Goal: Ask a question: Seek information or help from site administrators or community

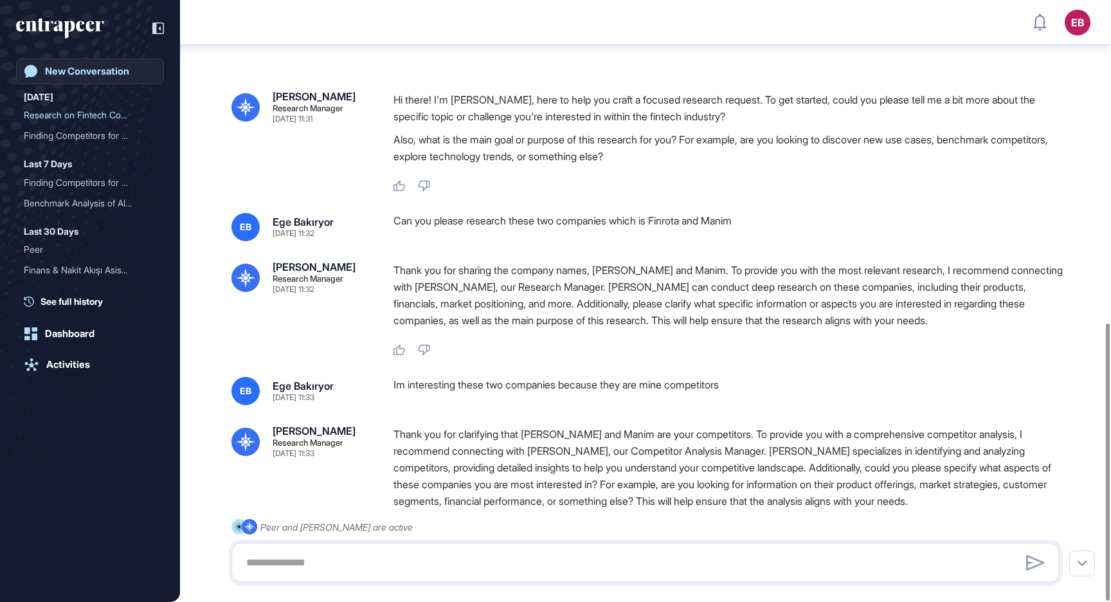
scroll to position [698, 0]
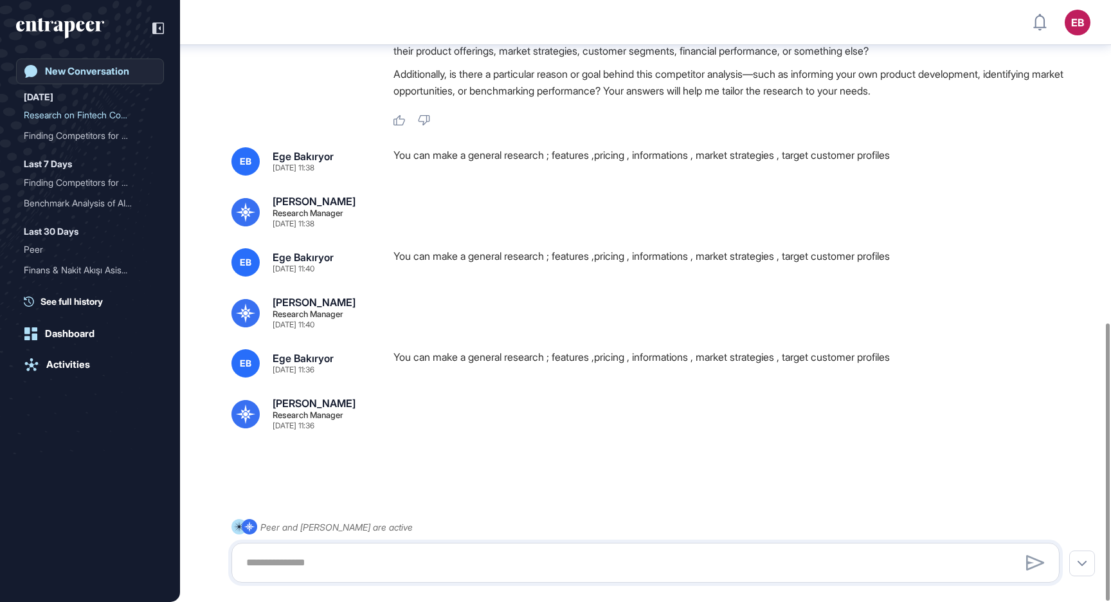
click at [75, 76] on div "New Conversation" at bounding box center [87, 72] width 84 height 12
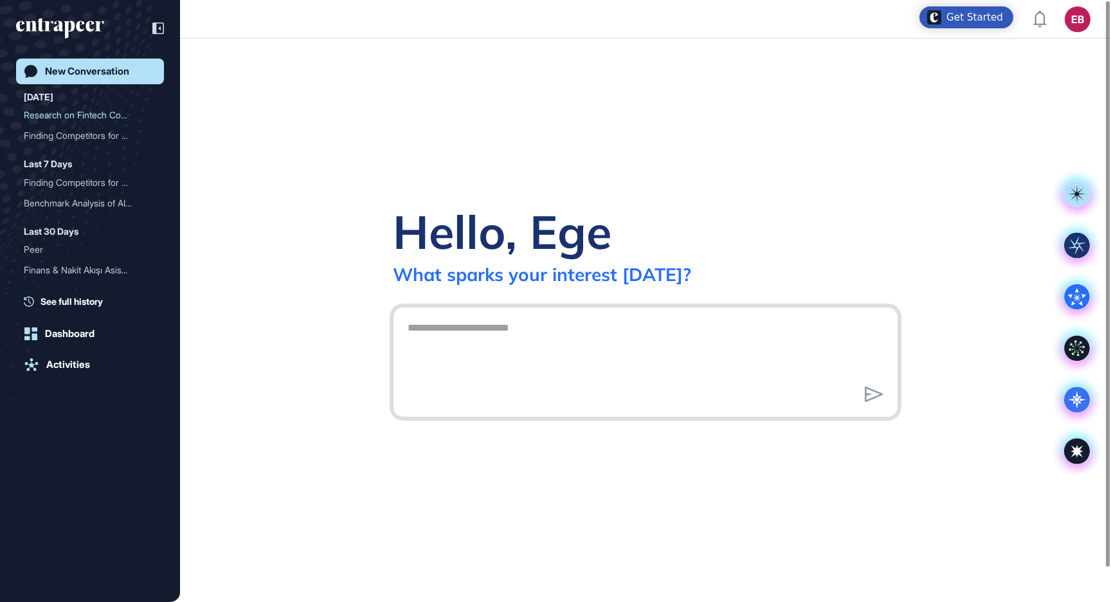
click at [475, 339] on textarea at bounding box center [645, 360] width 491 height 90
type textarea "*"
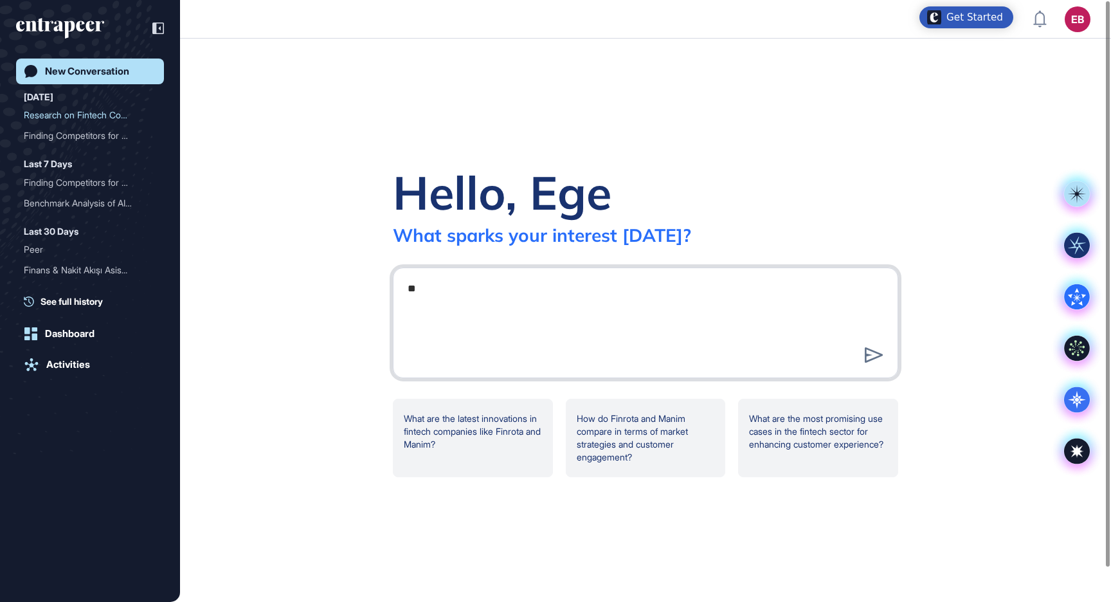
type textarea "*"
type textarea "**********"
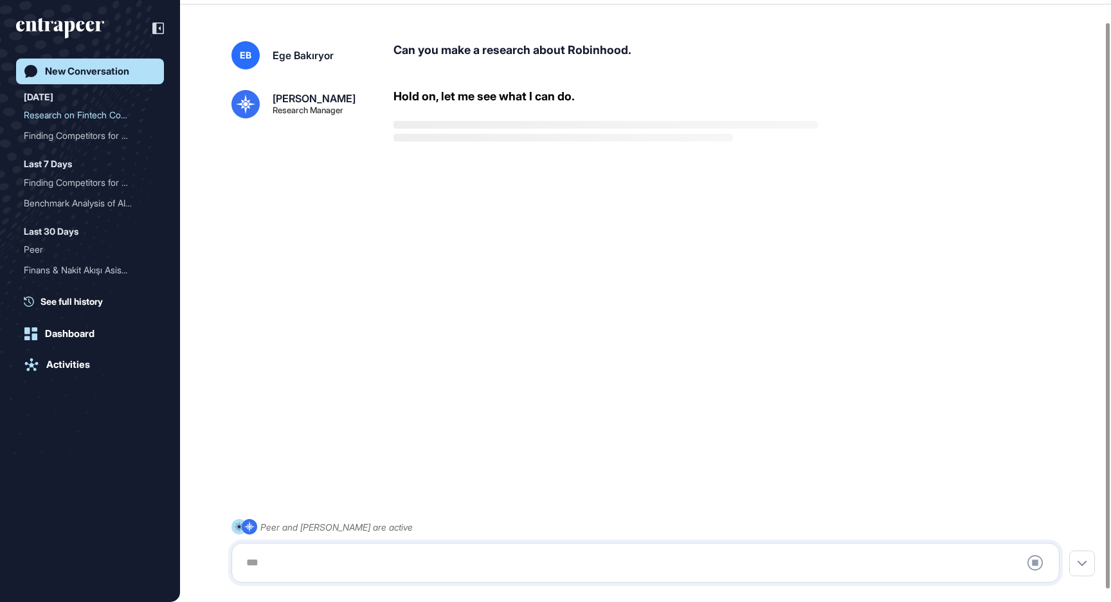
scroll to position [36, 0]
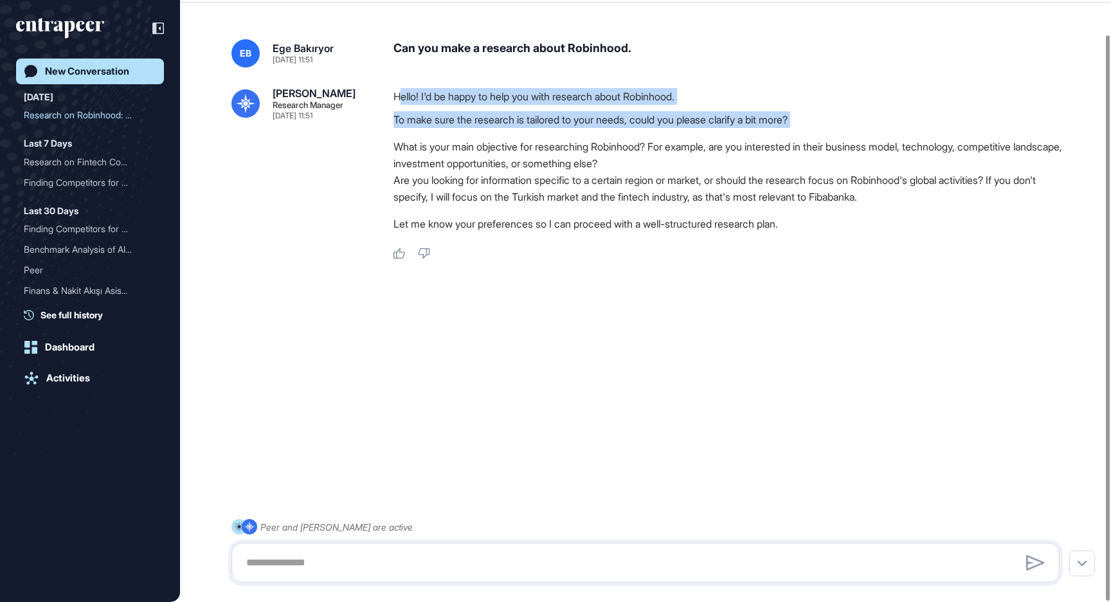
drag, startPoint x: 399, startPoint y: 90, endPoint x: 601, endPoint y: 136, distance: 207.1
click at [600, 134] on div "Hello! I'd be happy to help you with research about Robinhood. To make sure the…" at bounding box center [731, 163] width 676 height 150
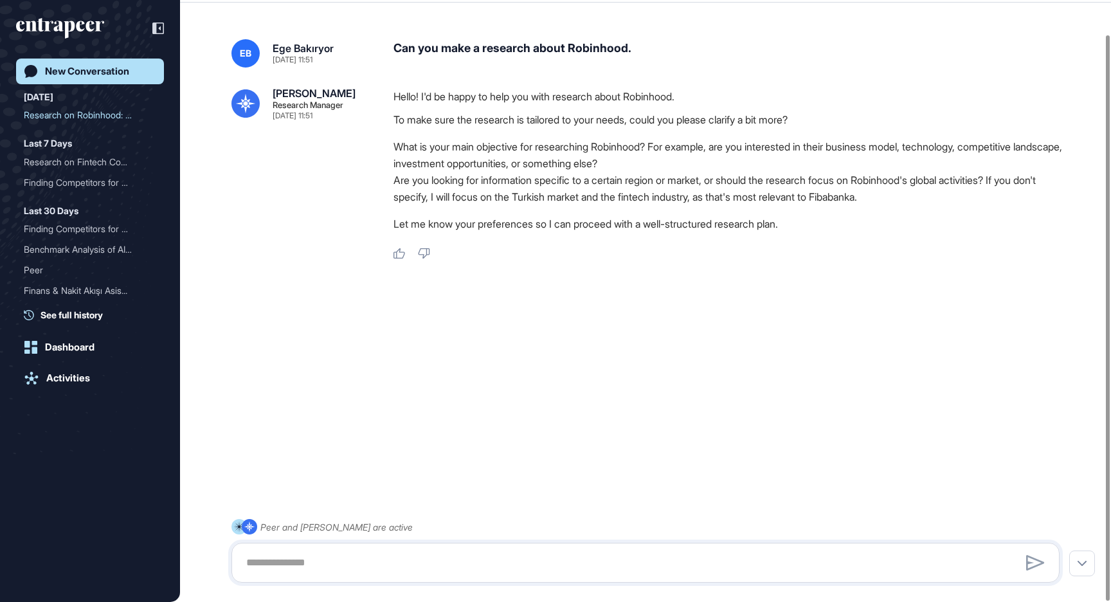
click at [610, 197] on li "Are you looking for information specific to a certain region or market, or shou…" at bounding box center [731, 188] width 676 height 33
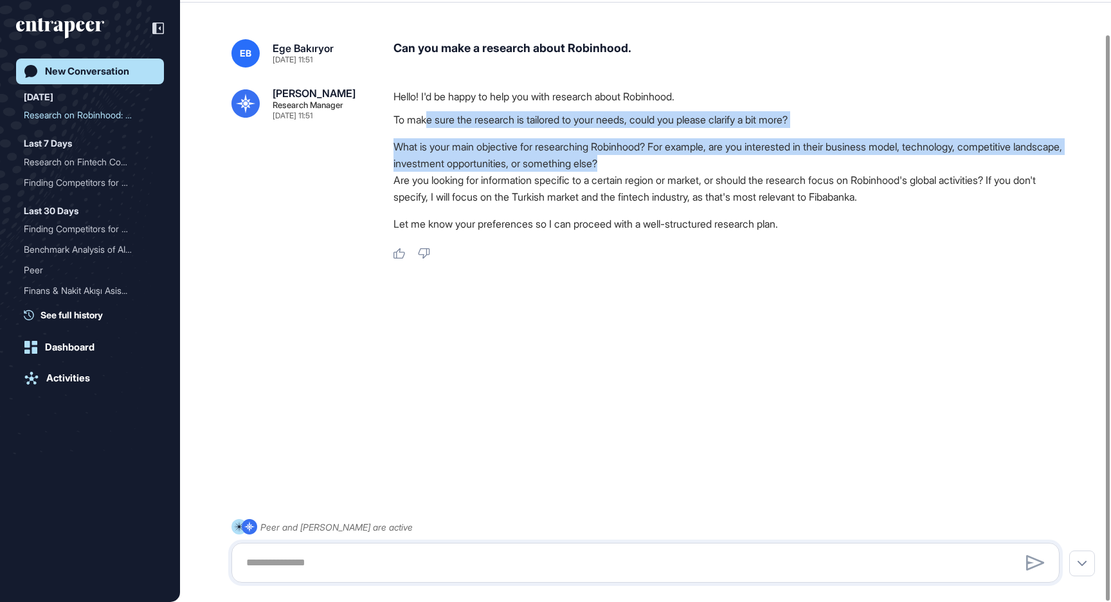
drag, startPoint x: 431, startPoint y: 118, endPoint x: 687, endPoint y: 170, distance: 260.5
click at [686, 168] on div "Hello! I'd be happy to help you with research about Robinhood. To make sure the…" at bounding box center [731, 163] width 676 height 150
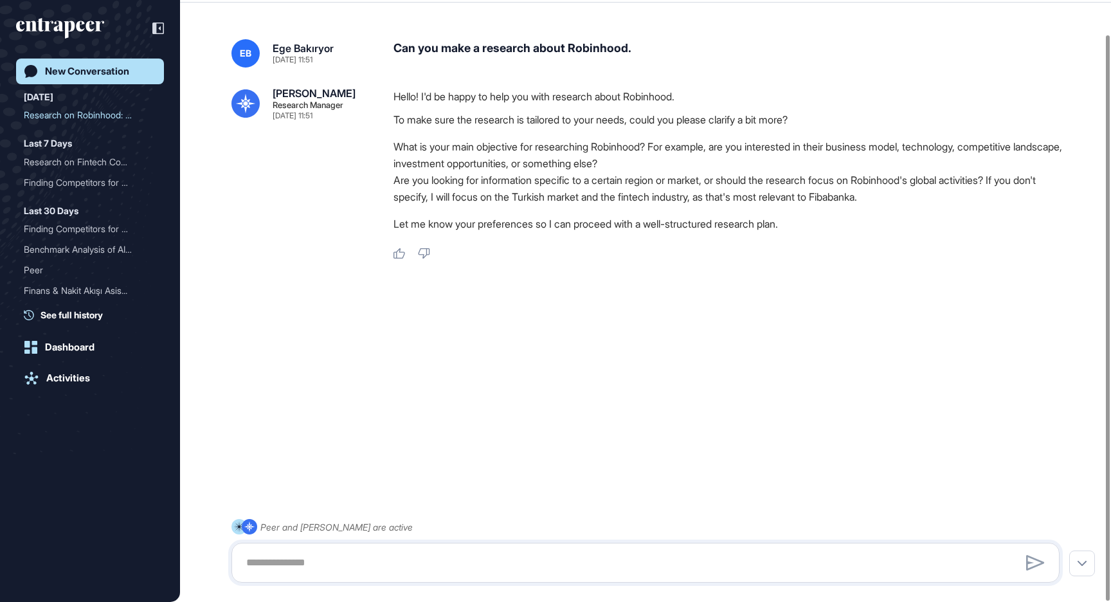
click at [696, 212] on div "Hello! I'd be happy to help you with research about Robinhood. To make sure the…" at bounding box center [731, 163] width 676 height 150
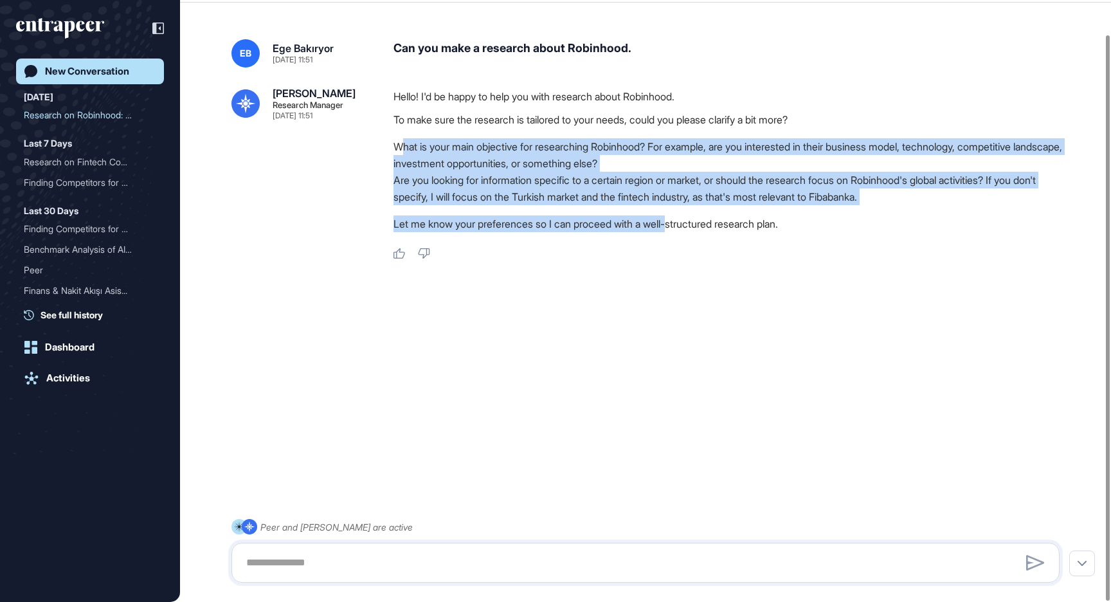
drag, startPoint x: 401, startPoint y: 143, endPoint x: 683, endPoint y: 223, distance: 292.7
click at [683, 223] on div "Hello! I'd be happy to help you with research about Robinhood. To make sure the…" at bounding box center [731, 163] width 676 height 150
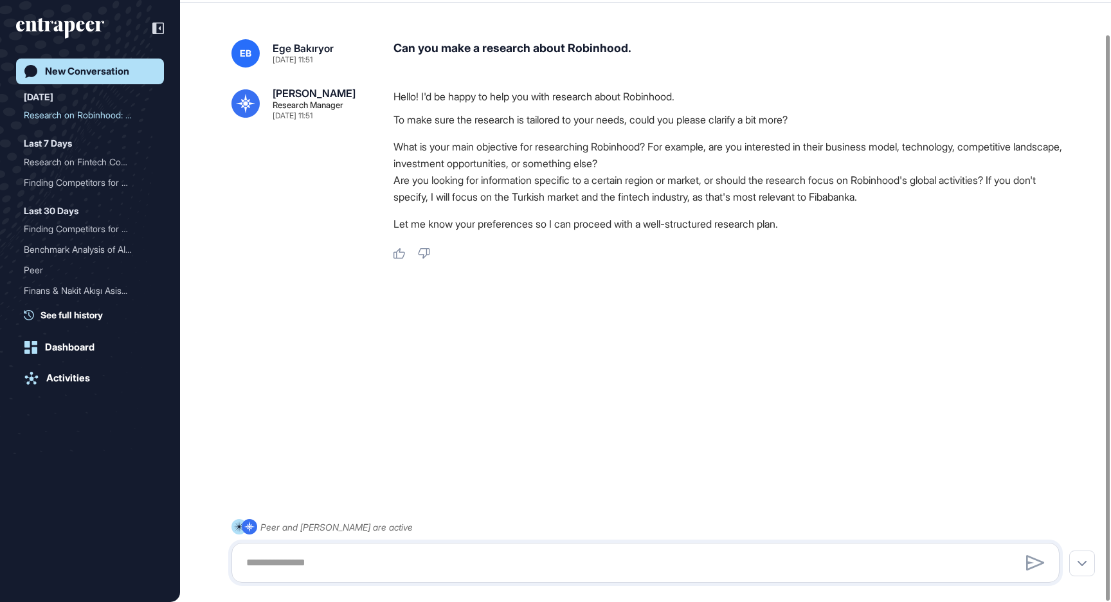
click at [732, 232] on div "Hello! I'd be happy to help you with research about Robinhood. To make sure the…" at bounding box center [731, 163] width 676 height 150
drag, startPoint x: 857, startPoint y: 144, endPoint x: 994, endPoint y: 152, distance: 137.2
click at [994, 152] on li "What is your main objective for researching Robinhood? For example, are you int…" at bounding box center [731, 154] width 676 height 33
copy li "business model, technology"
click at [582, 547] on div at bounding box center [645, 563] width 828 height 40
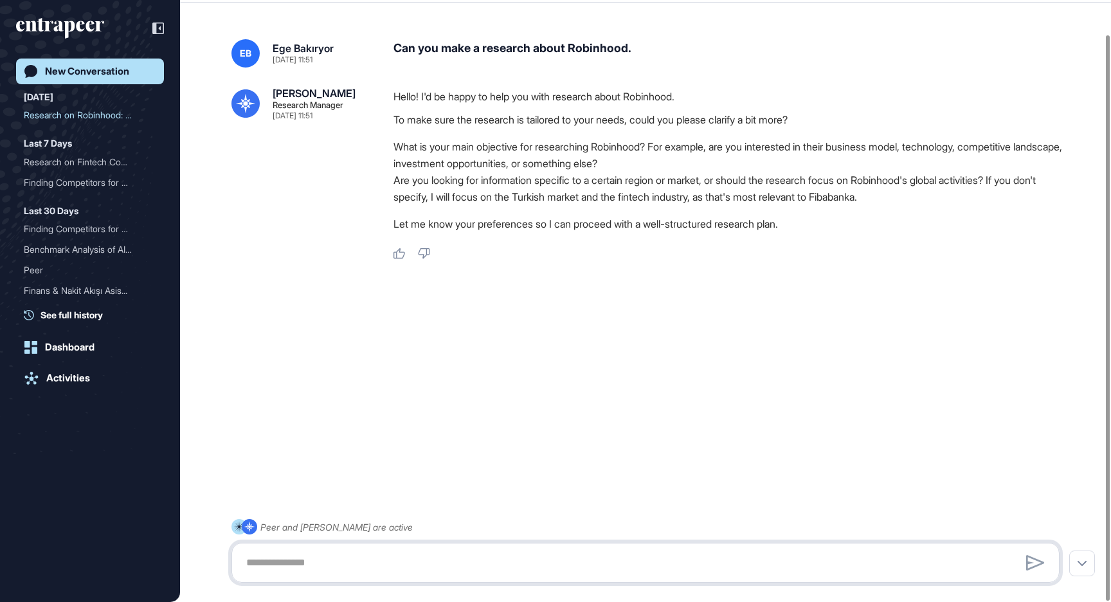
click at [570, 563] on textarea at bounding box center [646, 563] width 814 height 26
paste textarea "**********"
type textarea "**********"
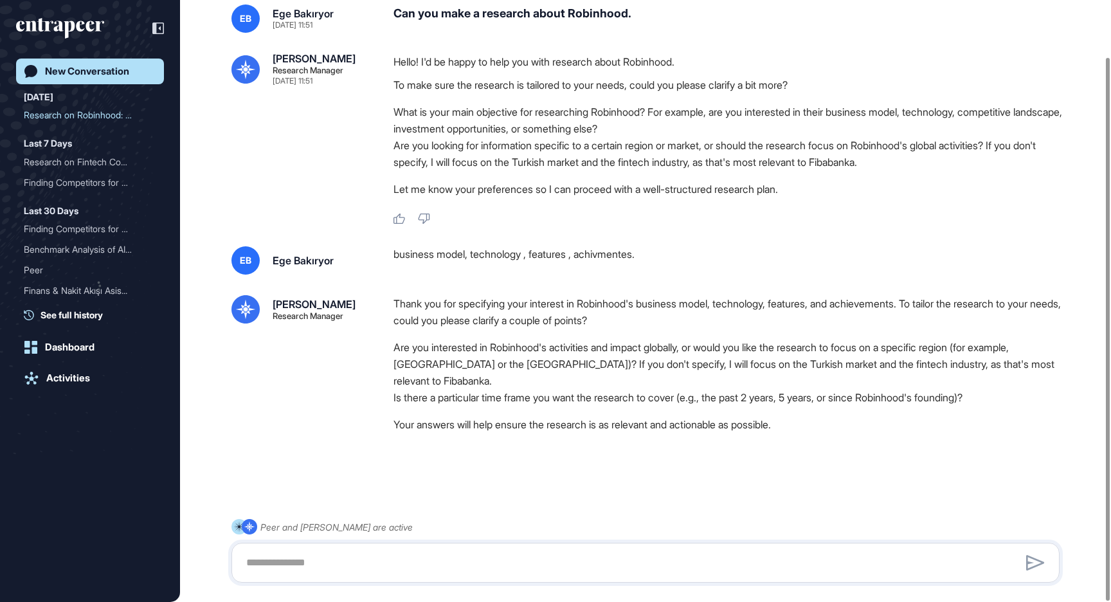
scroll to position [62, 0]
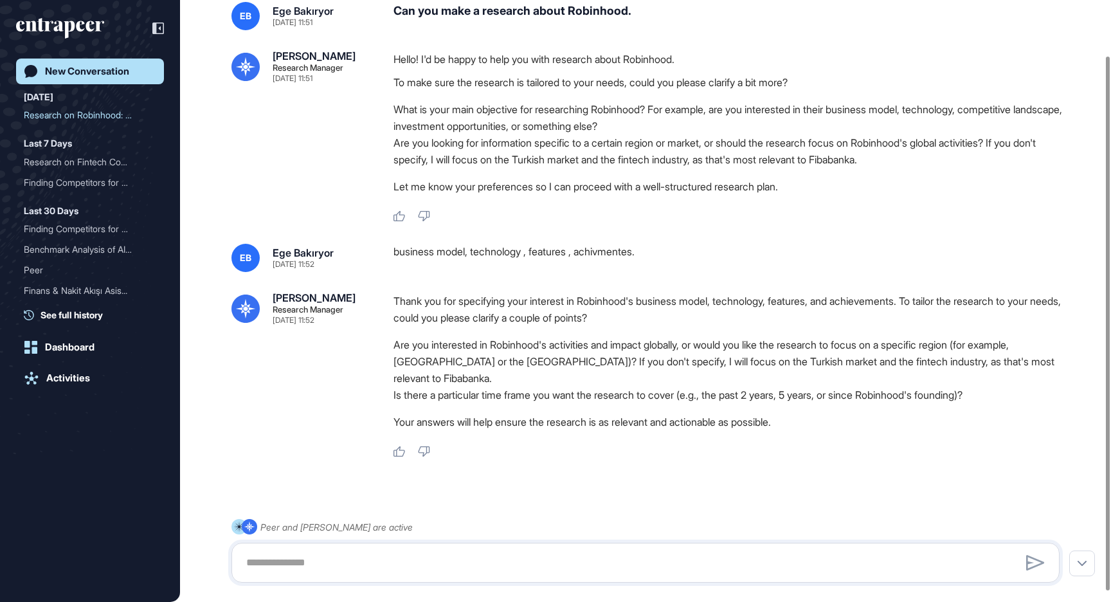
click at [461, 541] on div "Peer and [PERSON_NAME] are active" at bounding box center [645, 551] width 828 height 64
click at [461, 554] on textarea at bounding box center [646, 563] width 814 height 26
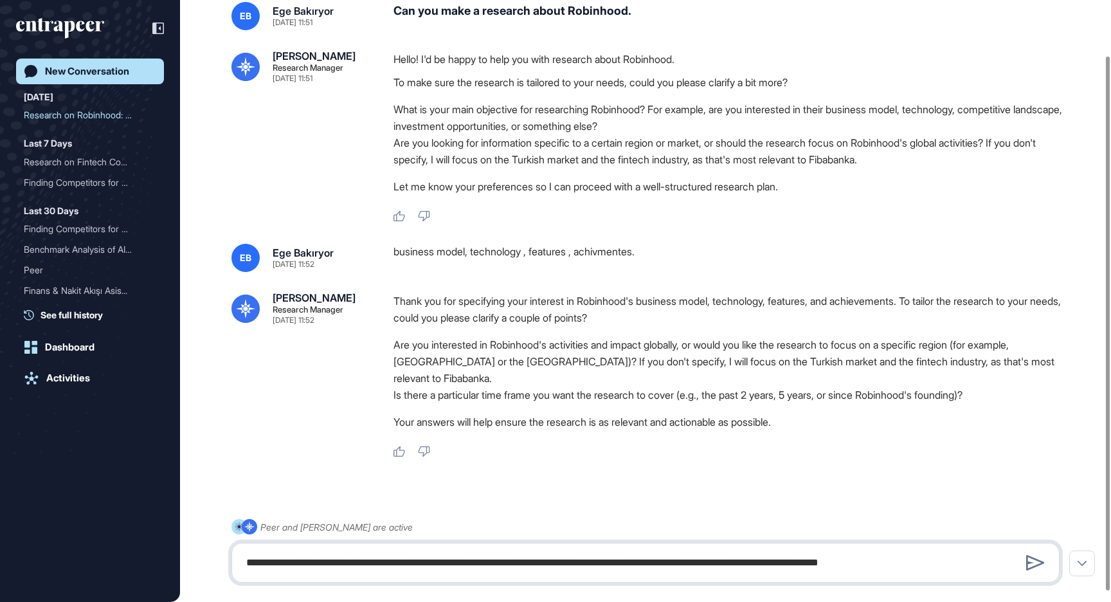
type textarea "**********"
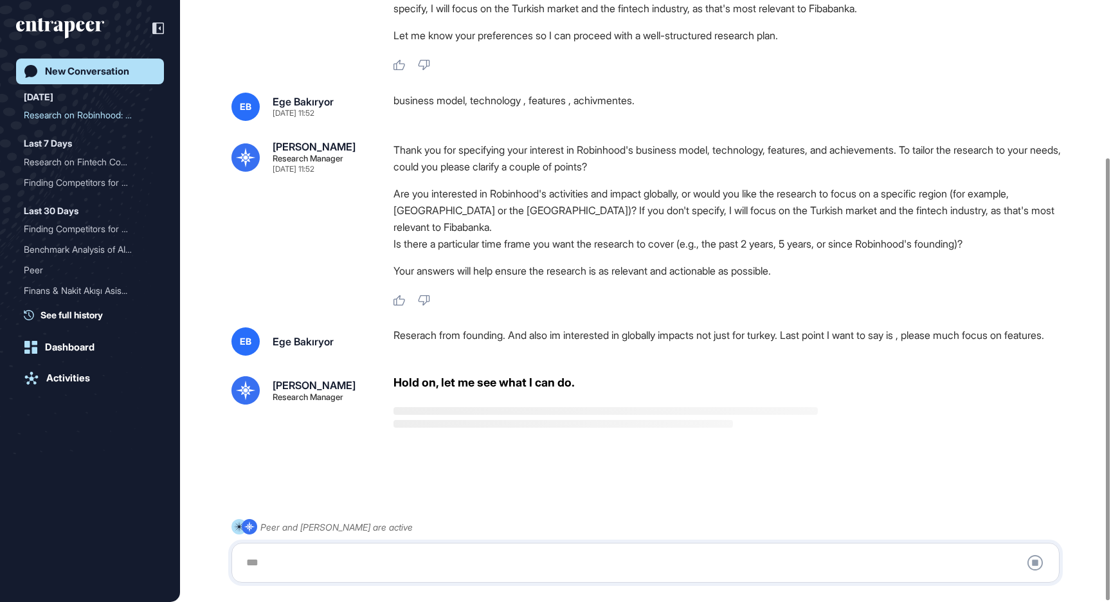
scroll to position [214, 0]
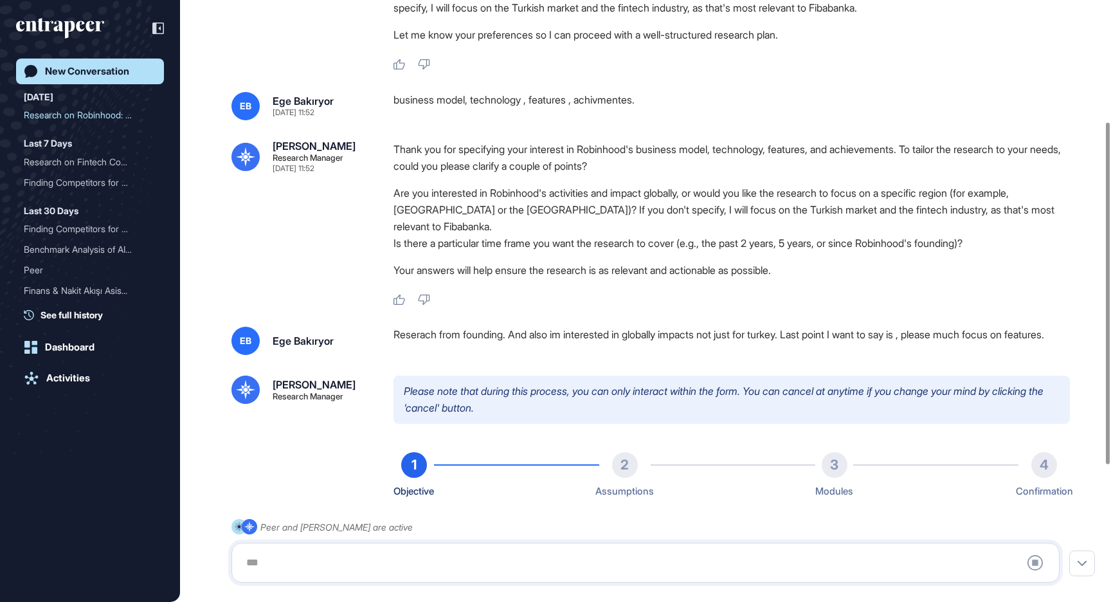
type textarea "**********"
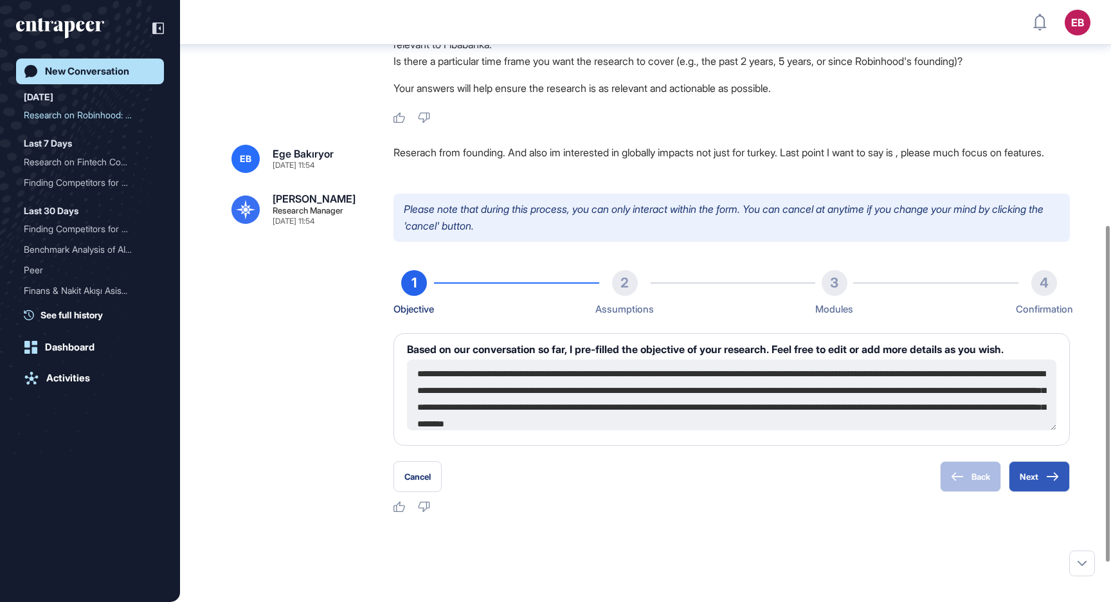
scroll to position [33, 0]
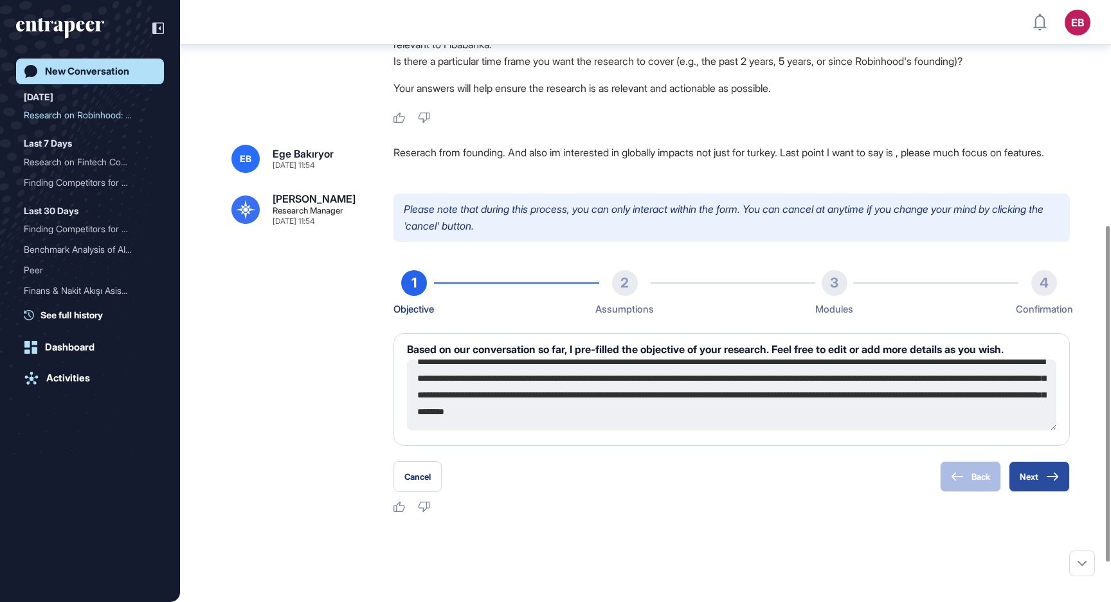
click at [1038, 461] on button "Next" at bounding box center [1039, 476] width 61 height 31
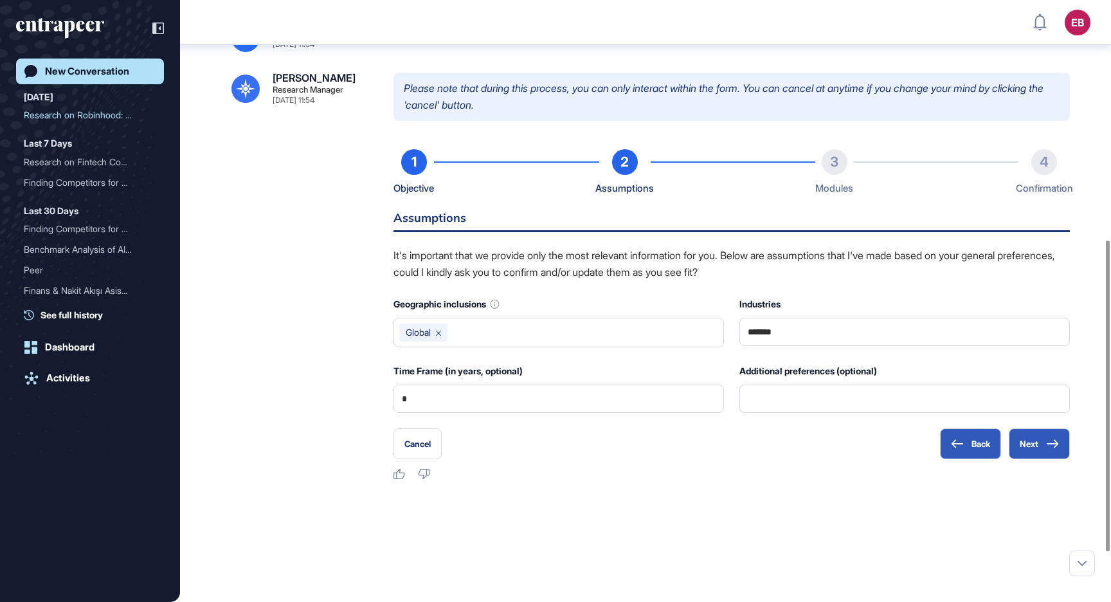
scroll to position [530, 0]
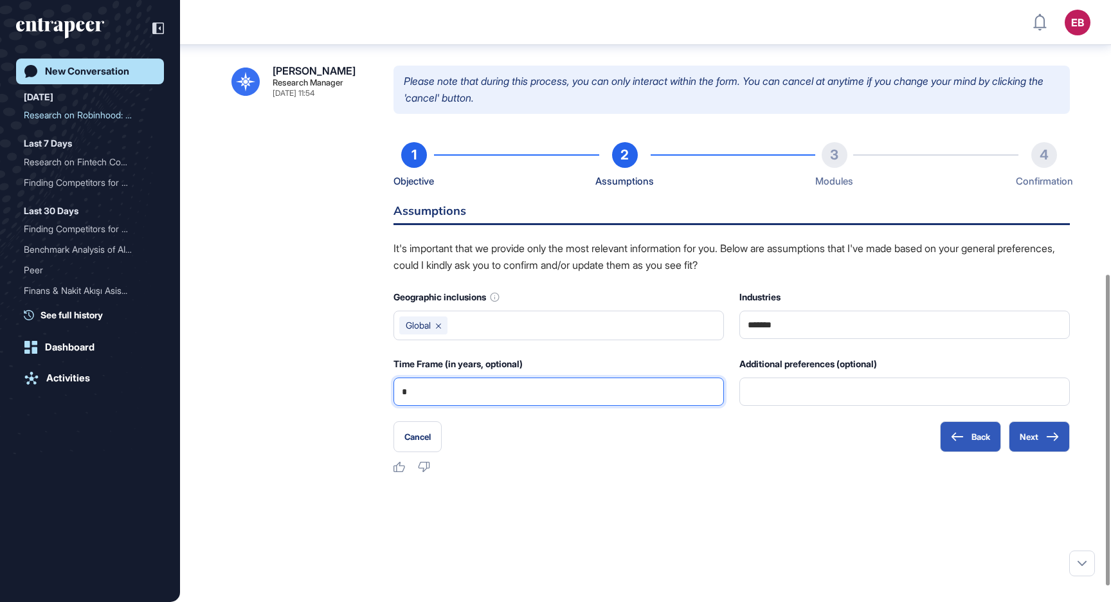
click at [448, 383] on input "*" at bounding box center [559, 391] width 314 height 27
type input "******"
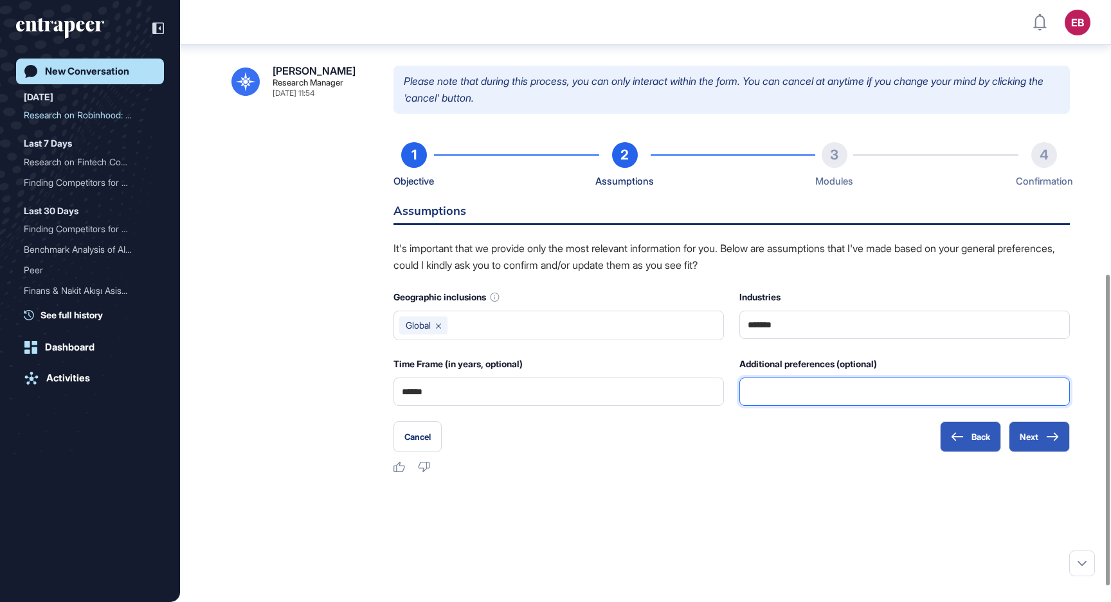
click at [820, 378] on input "text" at bounding box center [905, 391] width 314 height 27
type input "*********"
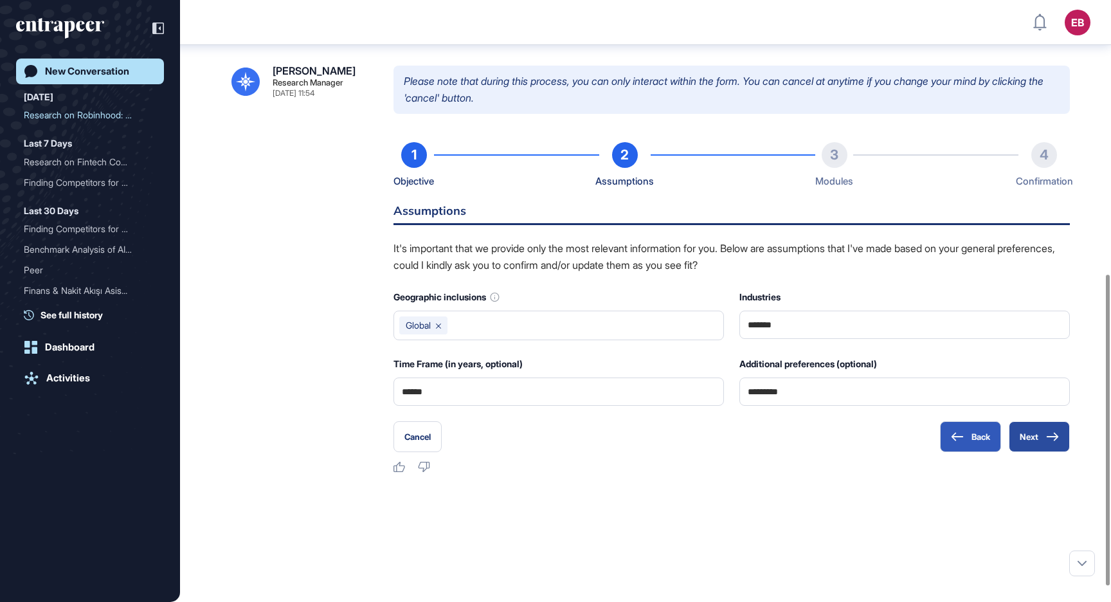
click at [1040, 421] on button "Next" at bounding box center [1039, 436] width 61 height 31
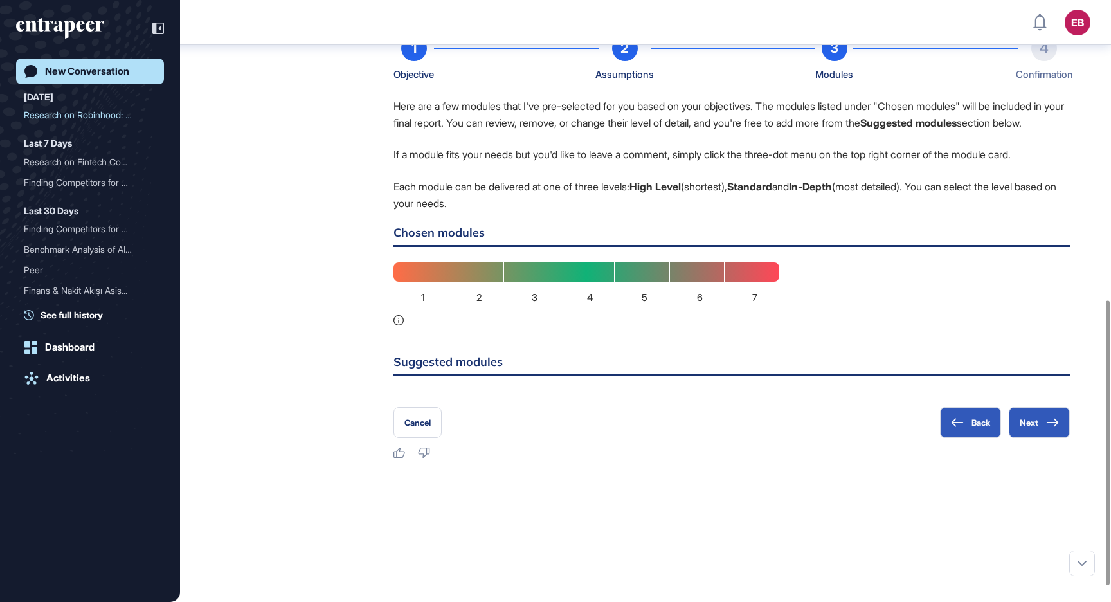
scroll to position [634, 0]
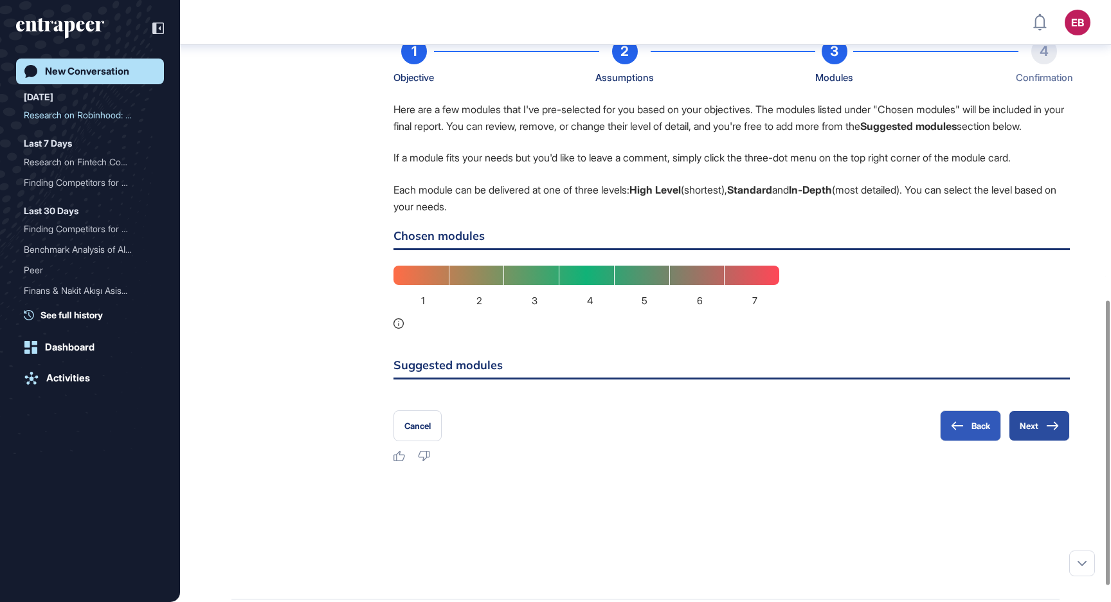
click at [1020, 428] on button "Next" at bounding box center [1039, 425] width 61 height 31
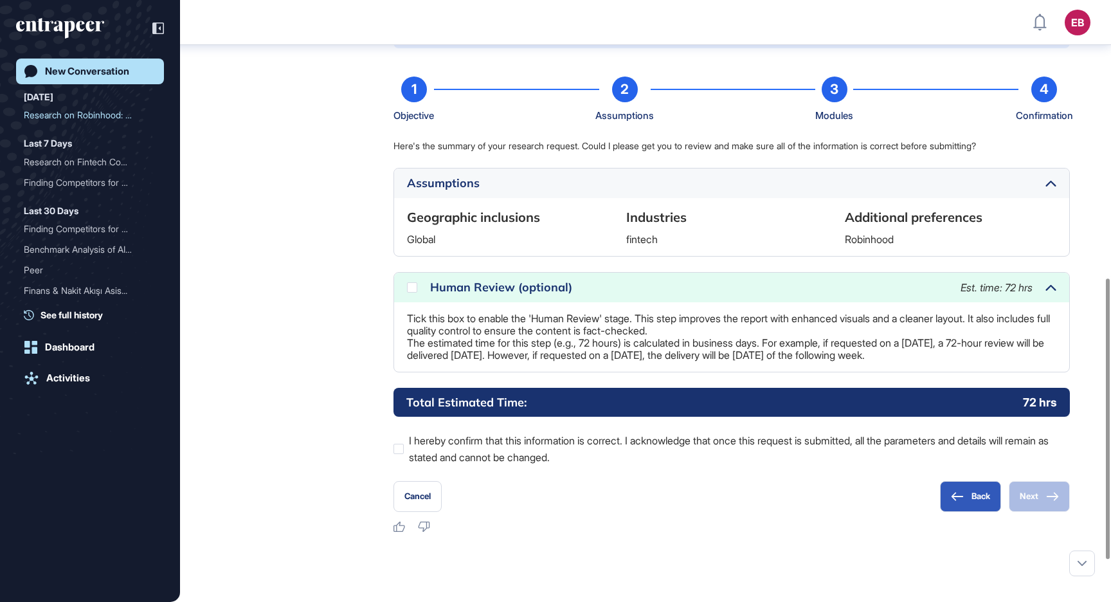
scroll to position [596, 0]
click at [402, 444] on div at bounding box center [398, 449] width 10 height 10
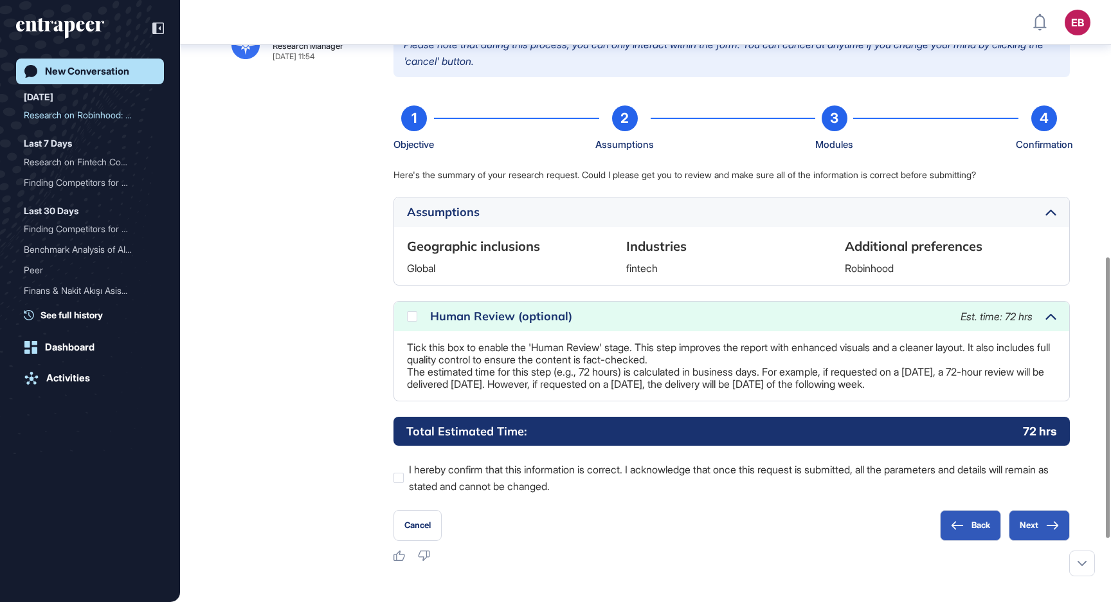
scroll to position [550, 0]
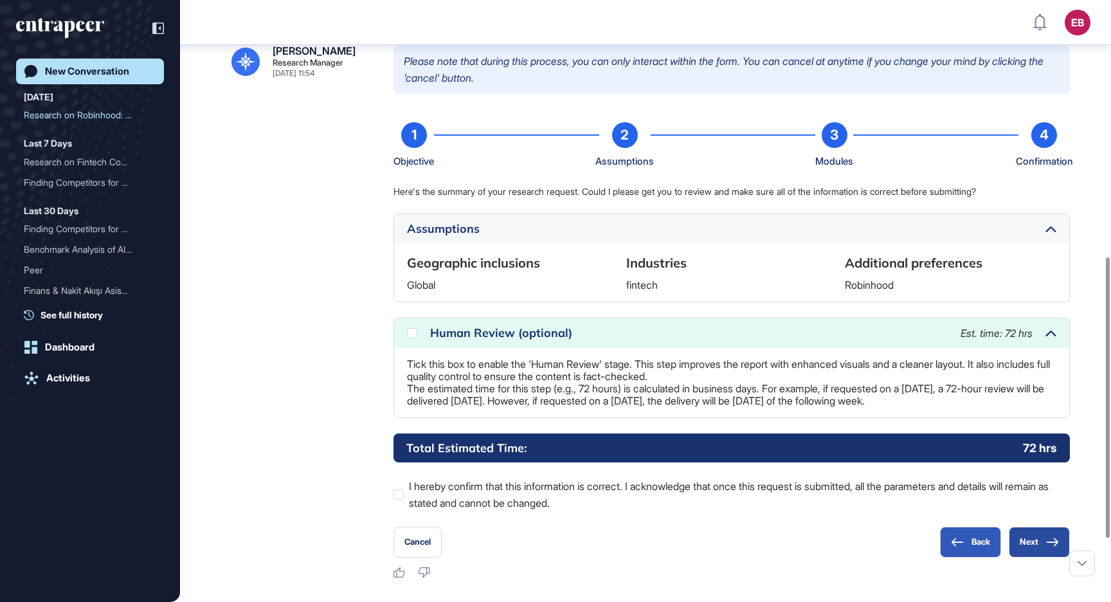
click at [1050, 537] on icon at bounding box center [1052, 541] width 13 height 9
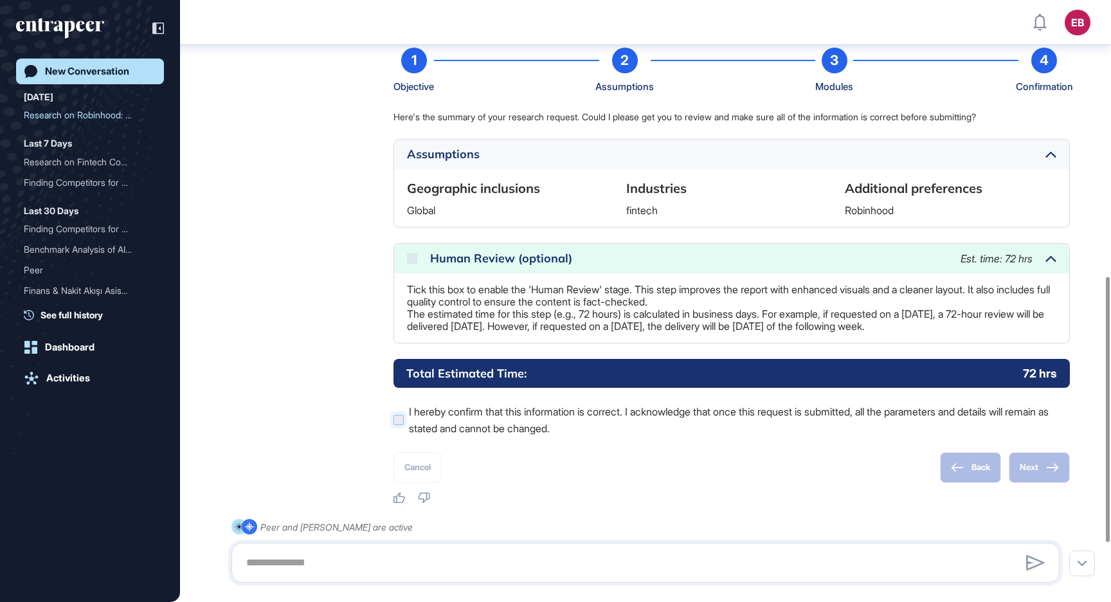
scroll to position [621, 0]
